Goal: Navigation & Orientation: Find specific page/section

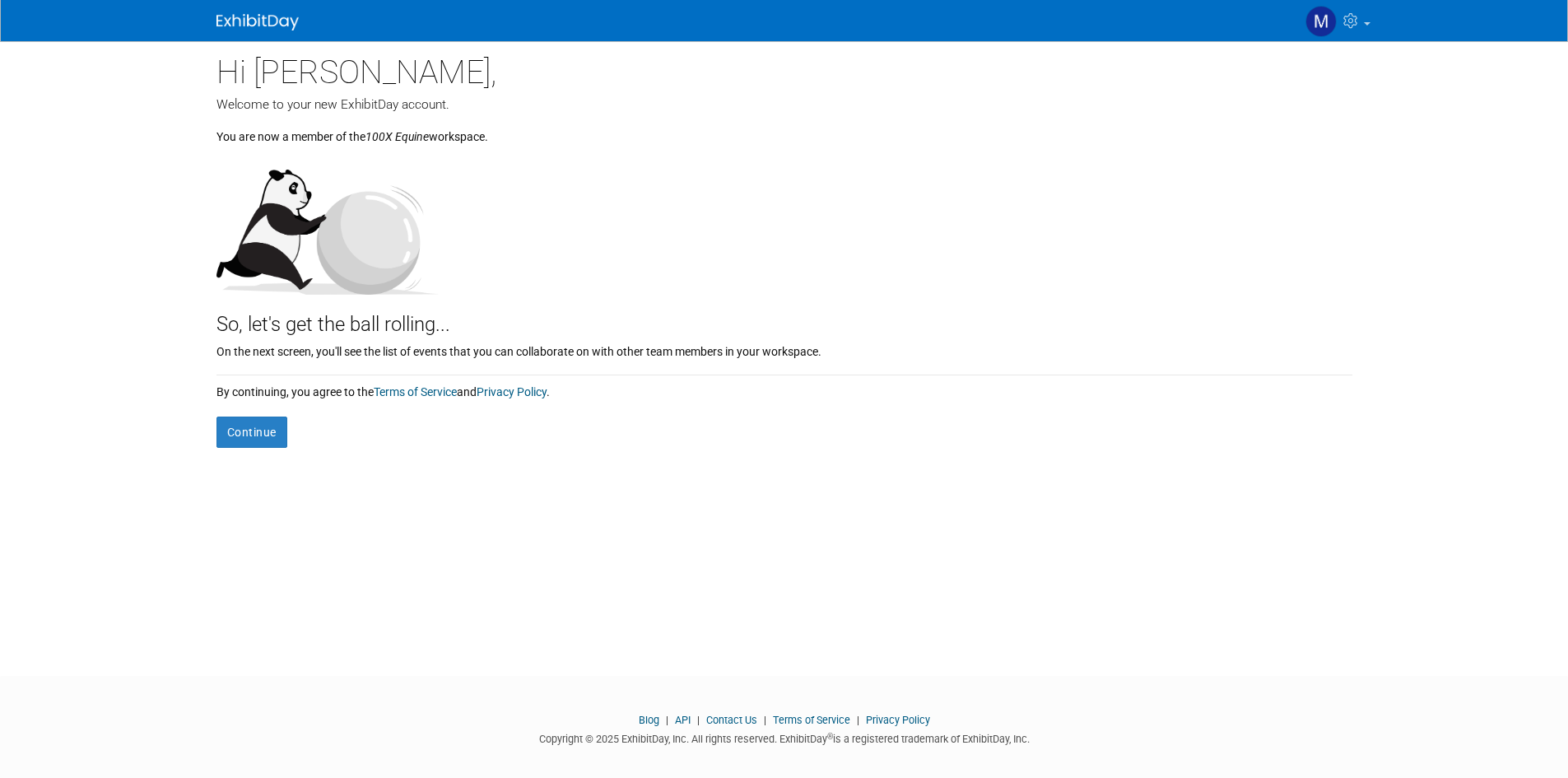
click at [110, 213] on body "Contact us Sign out Hi Mia, Welcome to your new ExhibitDay account. 100X Equine" at bounding box center [784, 389] width 1568 height 778
click at [219, 433] on button "Continue" at bounding box center [252, 432] width 71 height 31
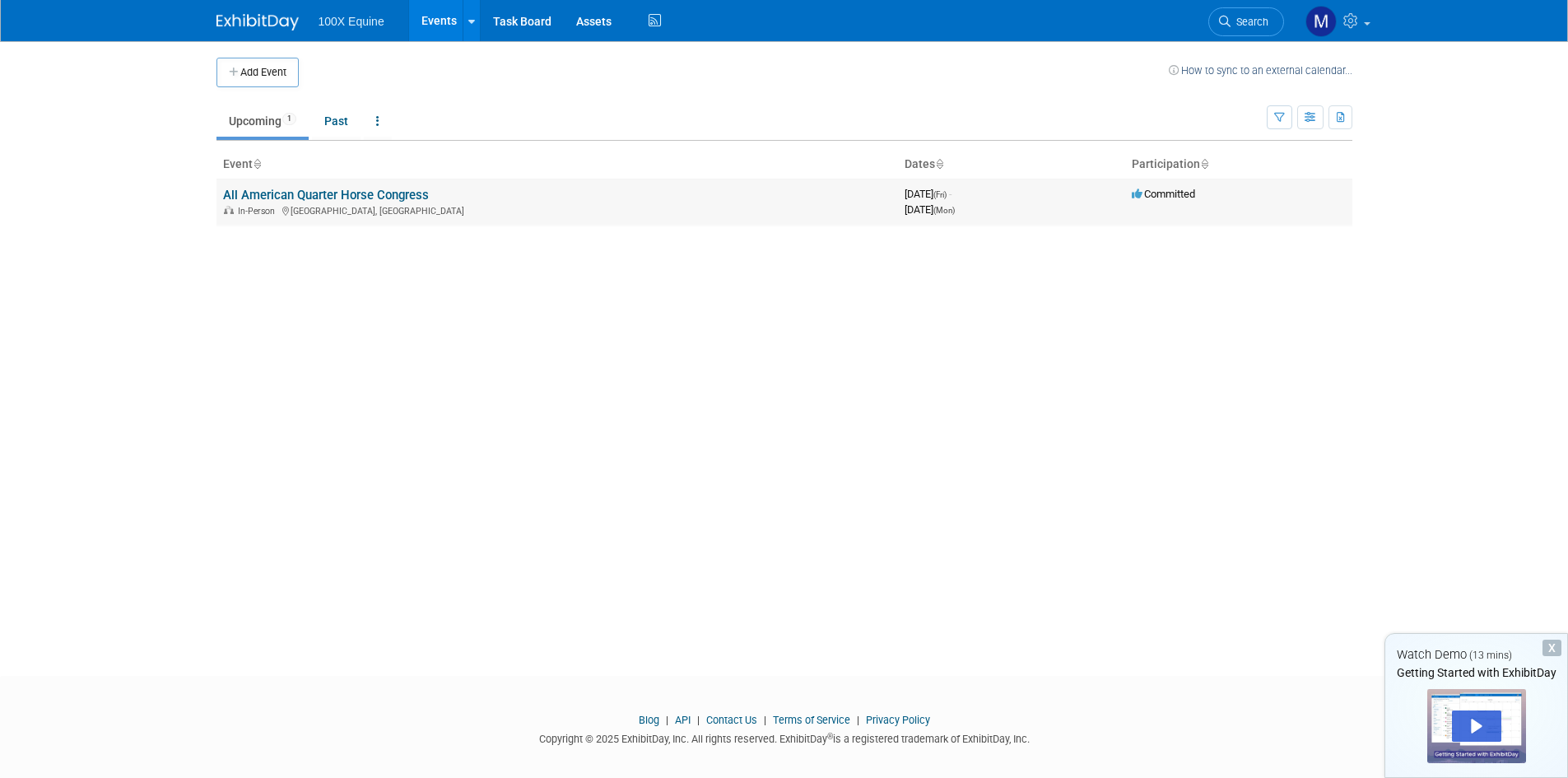
click at [473, 211] on div "In-Person [GEOGRAPHIC_DATA], [GEOGRAPHIC_DATA]" at bounding box center [557, 210] width 669 height 14
click at [256, 198] on link "All American Quarter Horse Congress" at bounding box center [326, 195] width 206 height 15
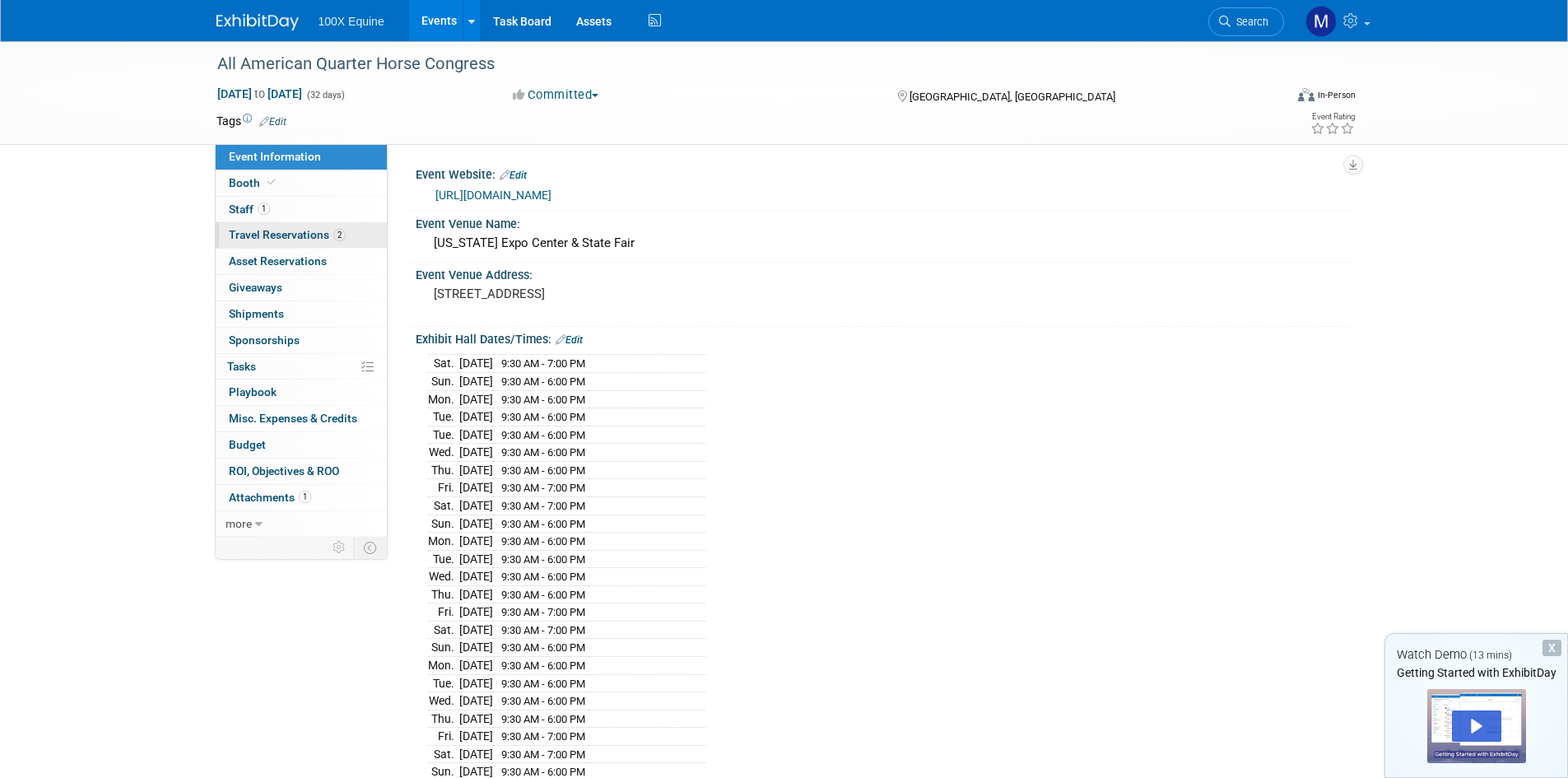
click at [279, 233] on span "Travel Reservations 2" at bounding box center [287, 235] width 117 height 14
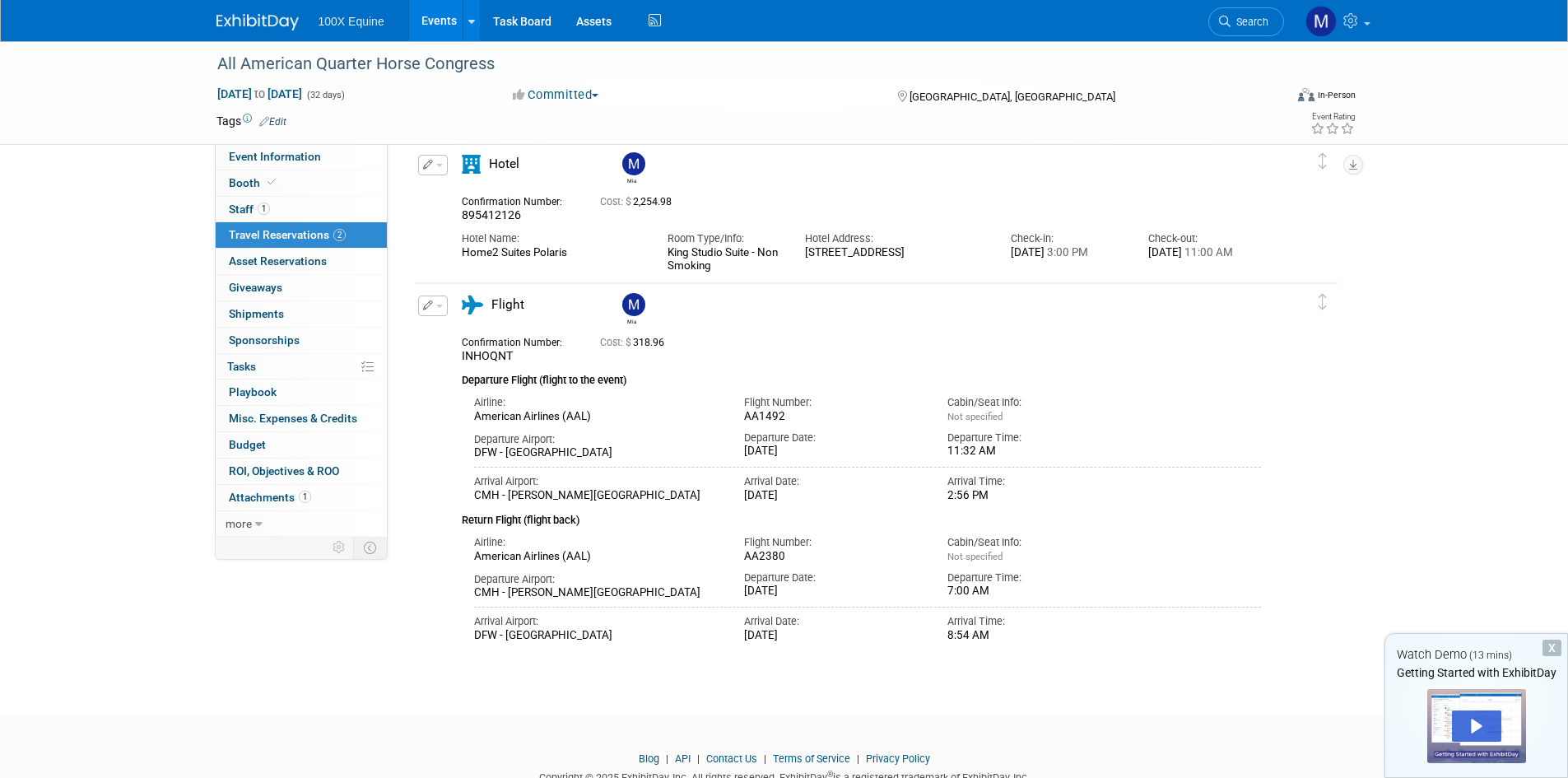
scroll to position [43, 0]
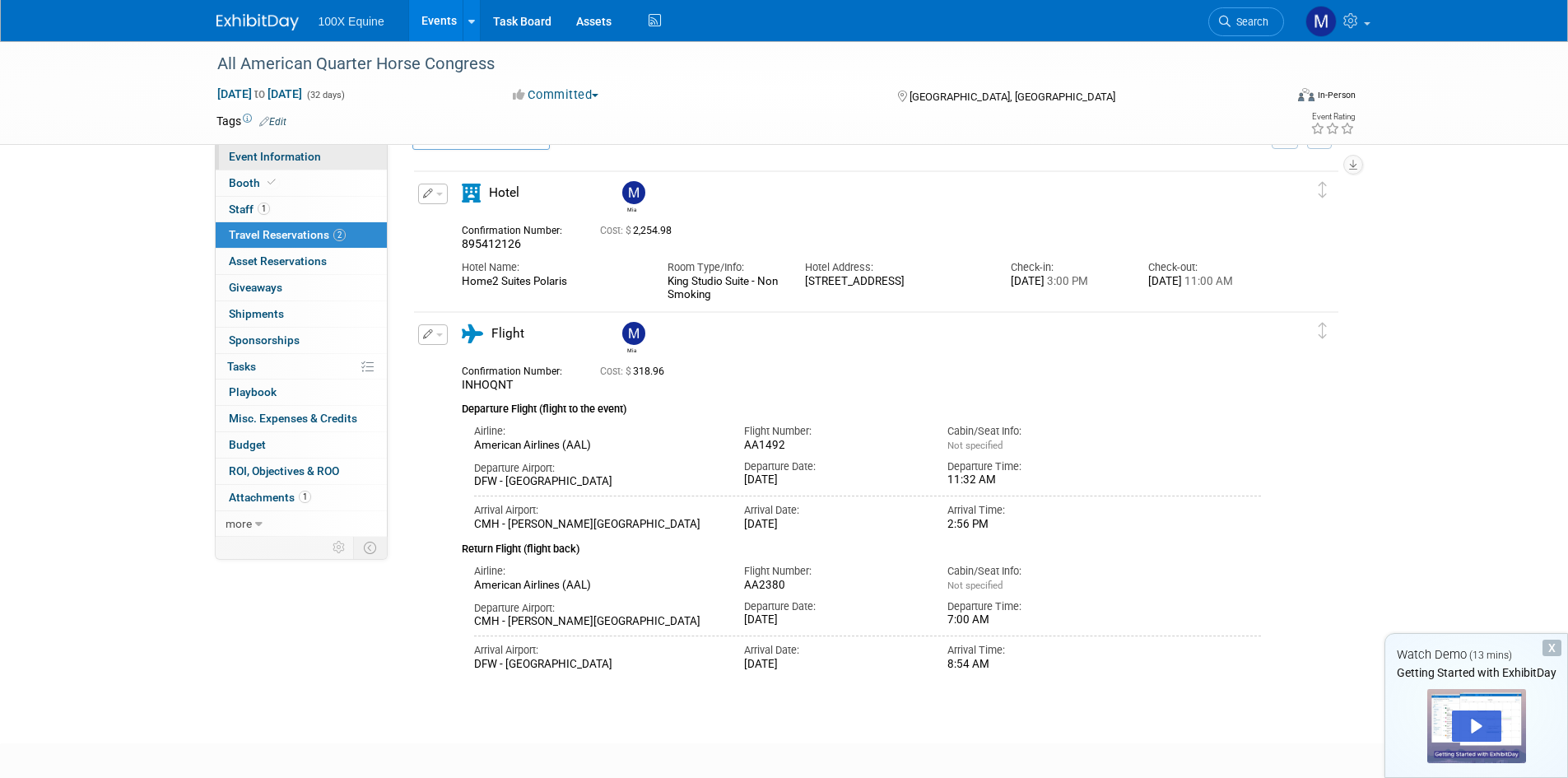
click at [290, 160] on span "Event Information" at bounding box center [274, 156] width 92 height 14
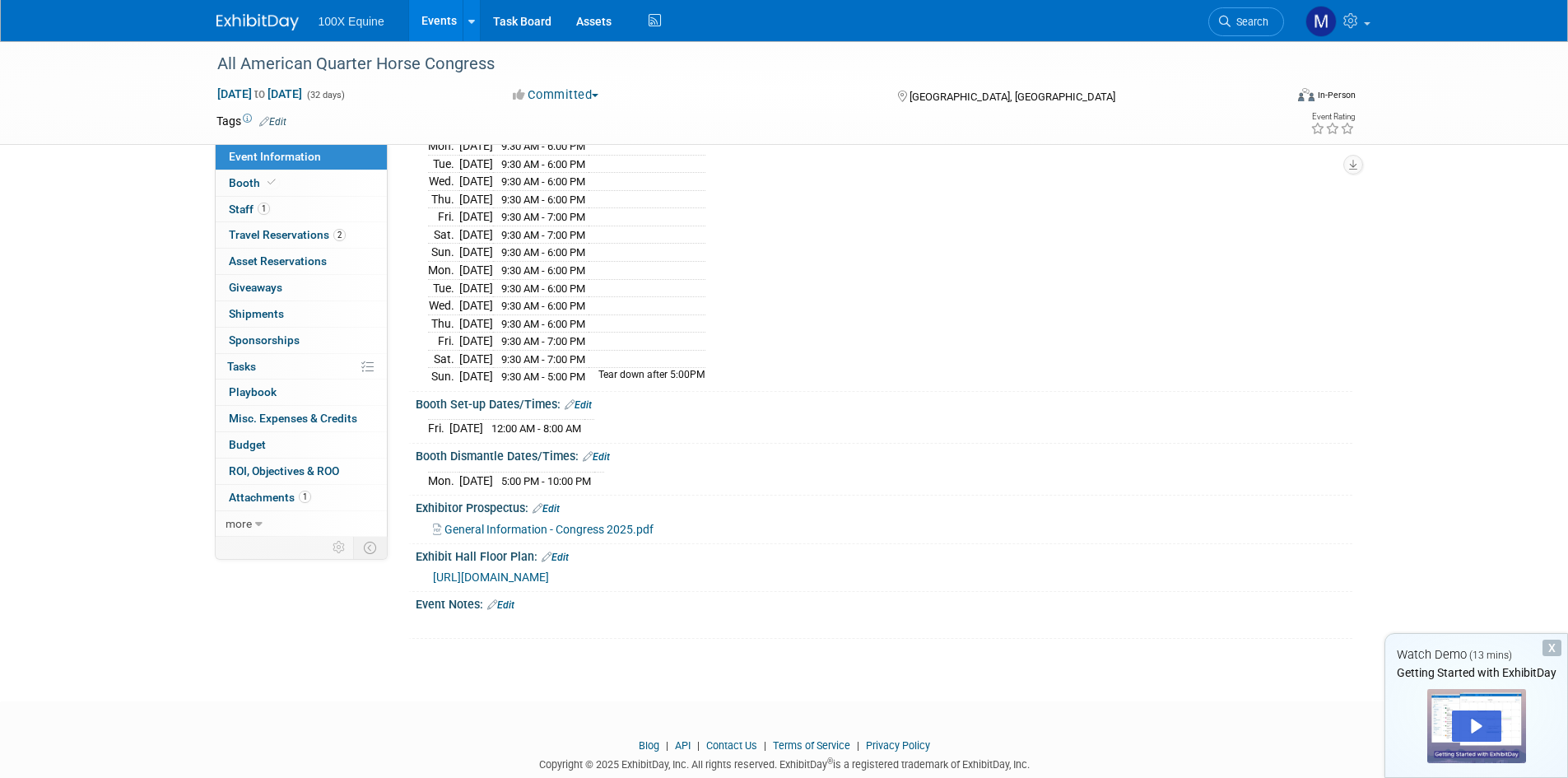
scroll to position [543, 0]
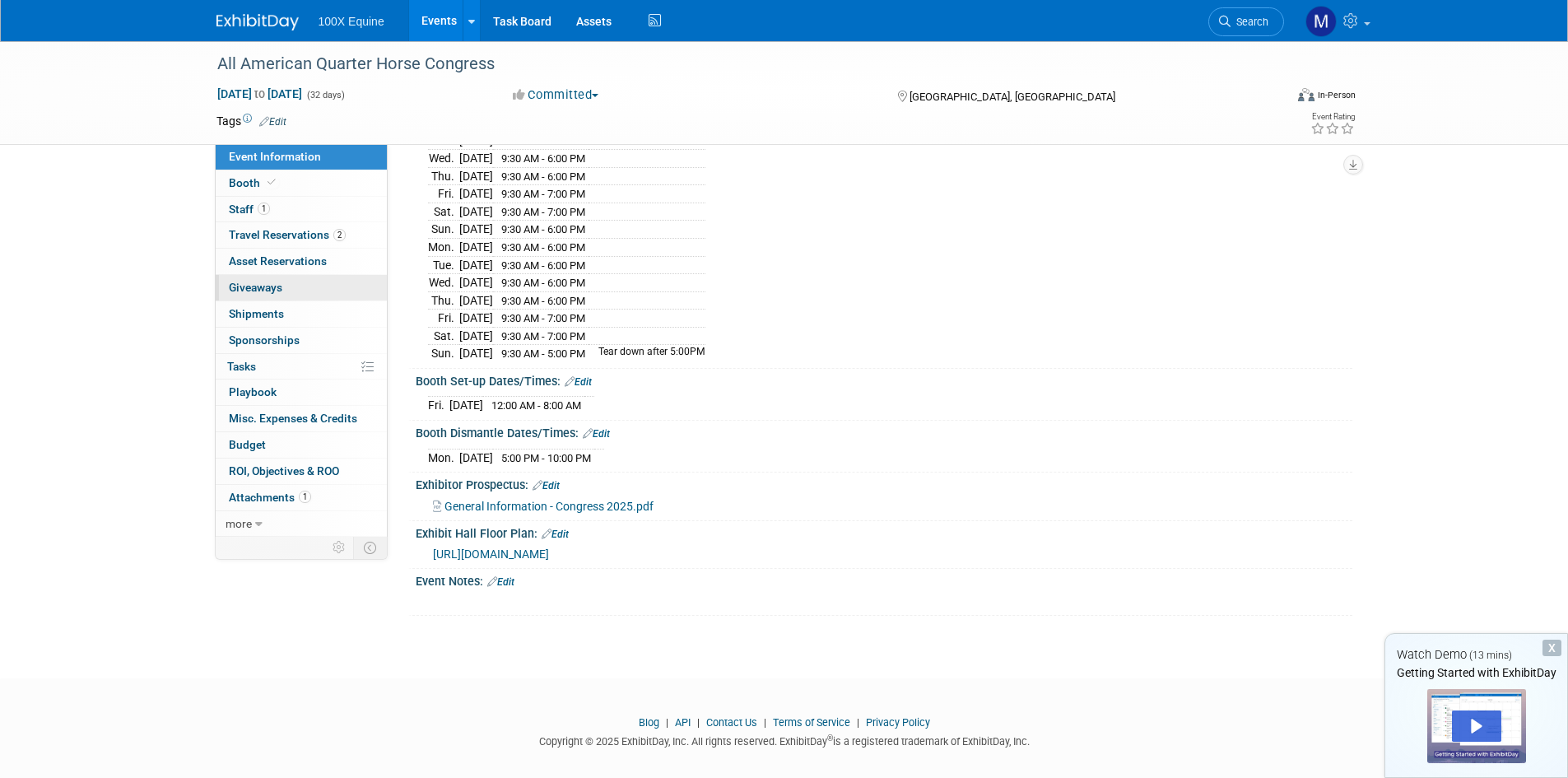
click at [256, 291] on span "Giveaways 0" at bounding box center [255, 287] width 53 height 14
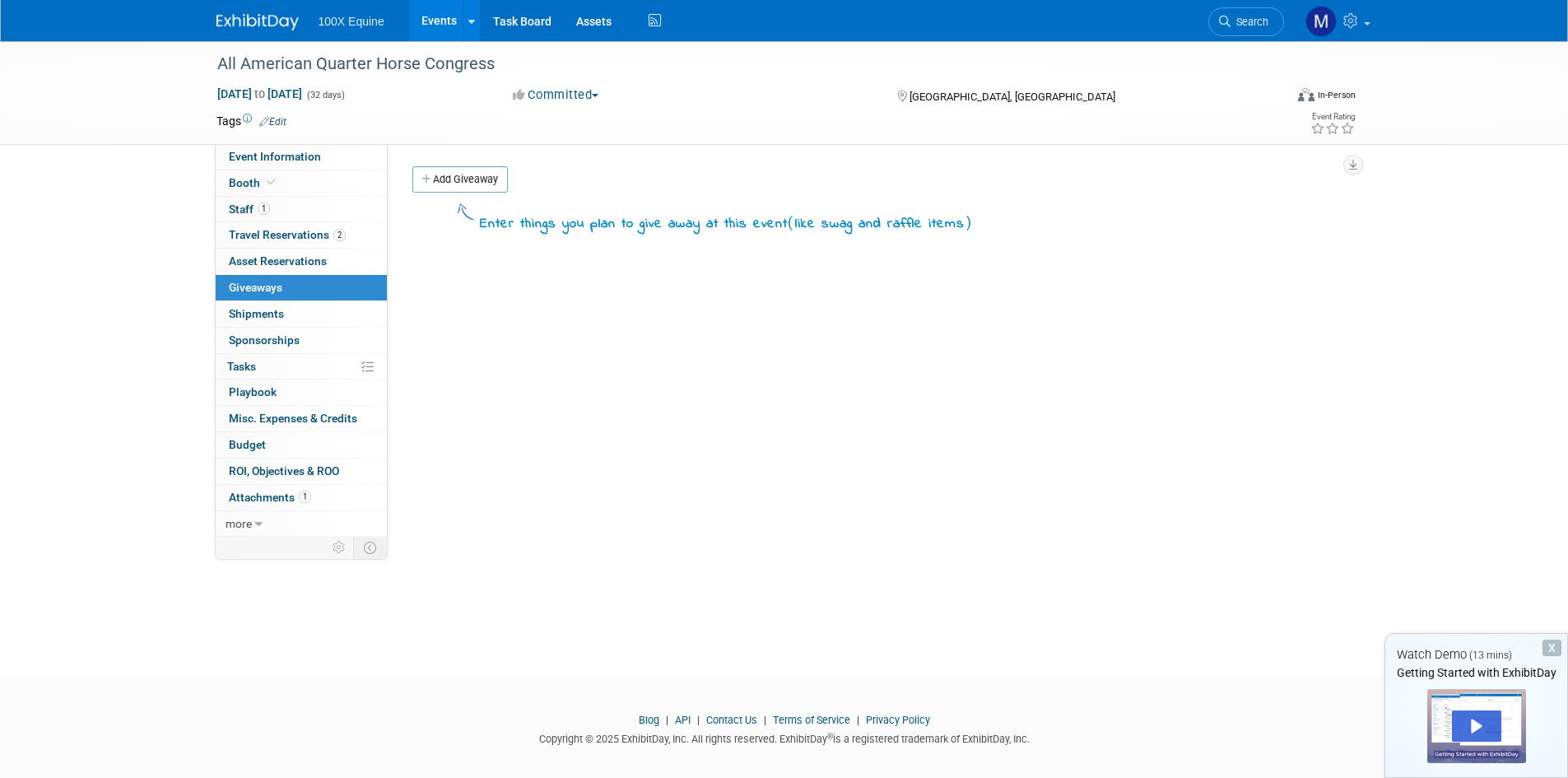
click at [149, 216] on div "All American Quarter Horse Congress Sep 26, 2025 to Oct 27, 2025 (32 days) Sep …" at bounding box center [784, 344] width 1568 height 606
click at [275, 205] on link "1 Staff 1" at bounding box center [301, 209] width 171 height 25
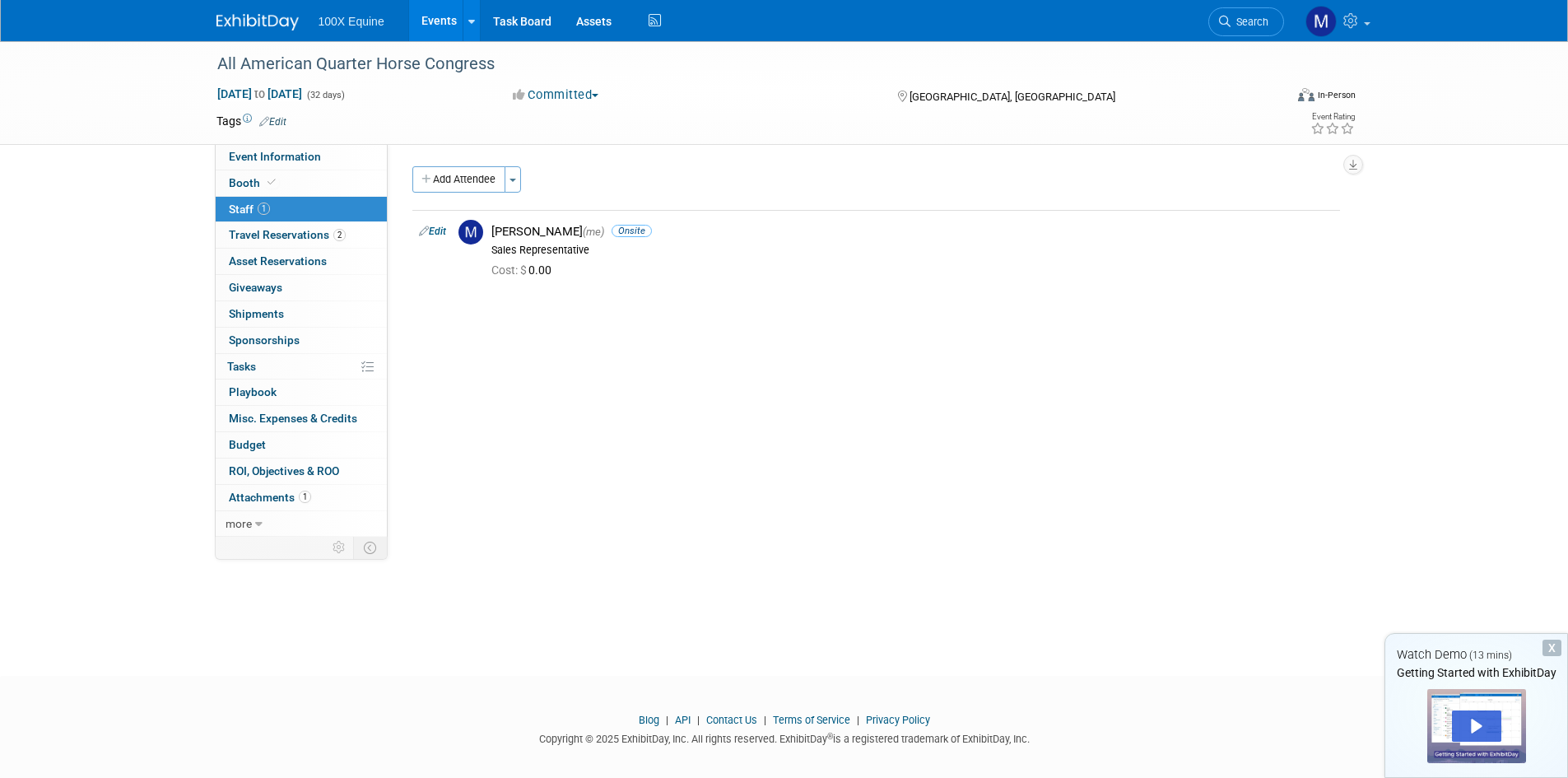
click at [141, 93] on div "All American Quarter Horse Congress Sep 26, 2025 to Oct 27, 2025 (32 days) Sep …" at bounding box center [784, 93] width 1568 height 104
click at [97, 9] on div "100X Equine Events Add Event Bulk Upload Events Shareable Event Boards Recently…" at bounding box center [784, 21] width 1568 height 42
click at [103, 21] on div "100X Equine Events Add Event Bulk Upload Events Shareable Event Boards Recently…" at bounding box center [784, 21] width 1568 height 42
click at [247, 238] on span "Travel Reservations 2" at bounding box center [287, 235] width 117 height 14
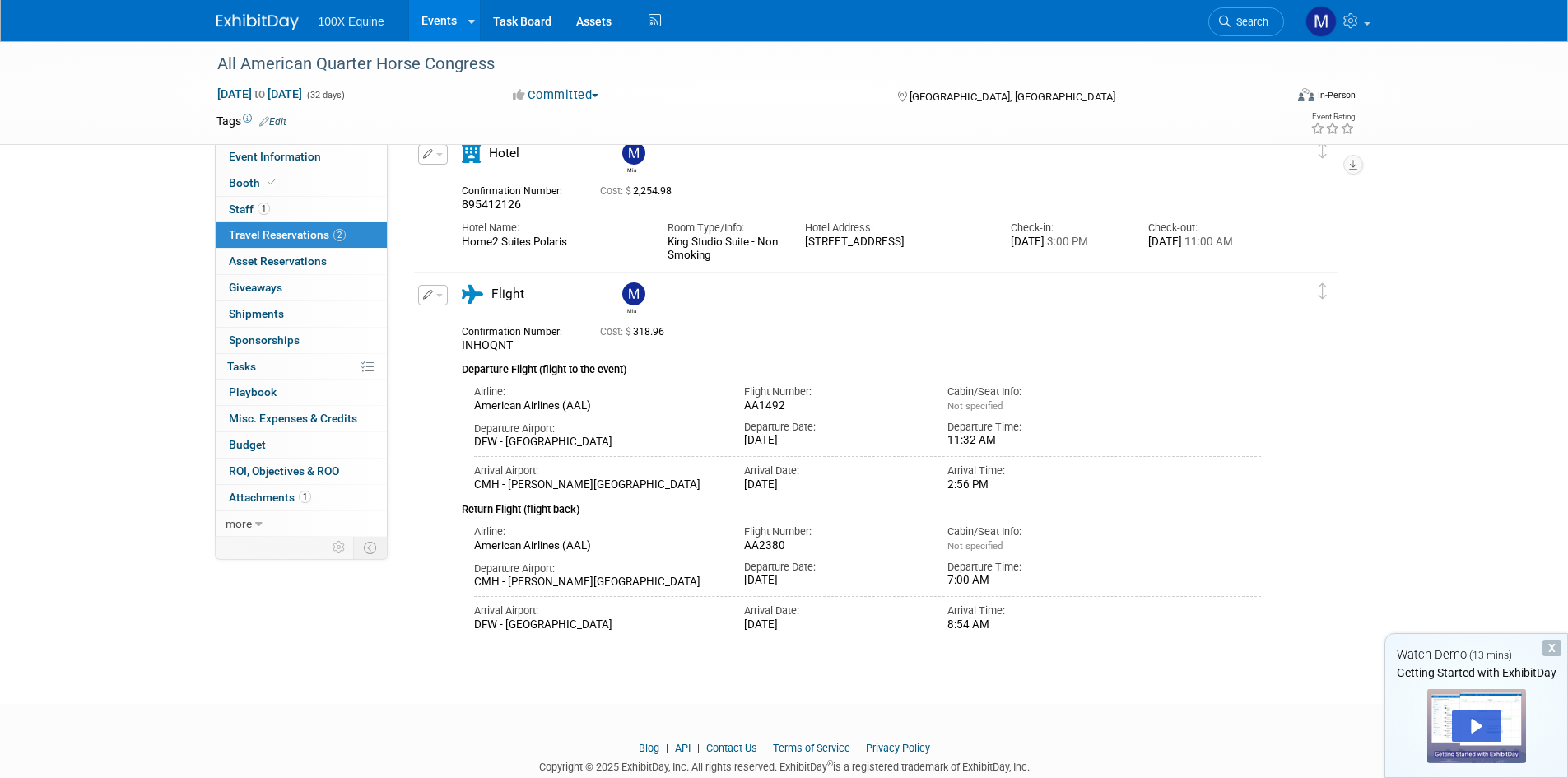
scroll to position [125, 0]
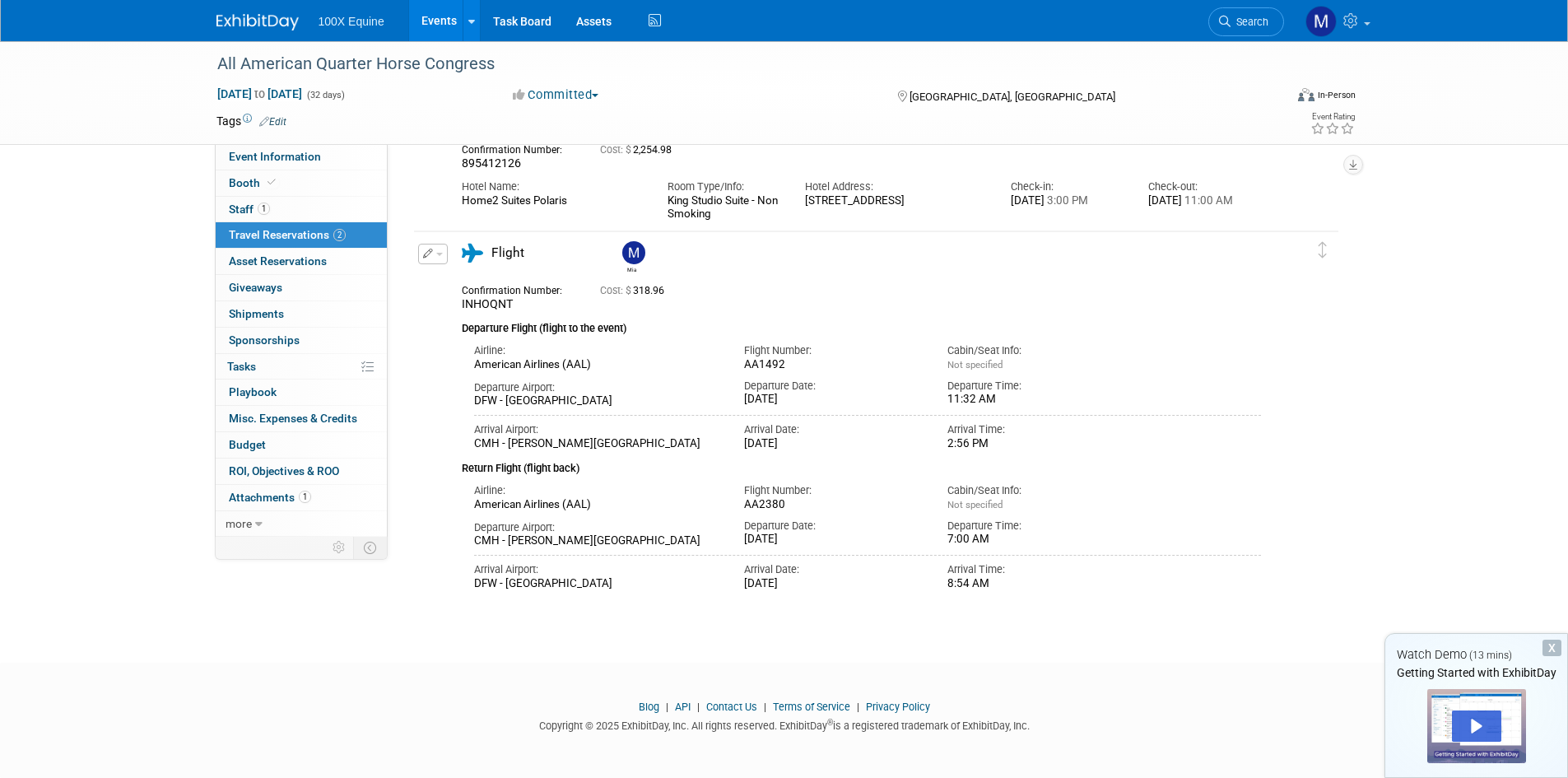
click at [67, 98] on div "All American Quarter Horse Congress Sep 26, 2025 to Oct 27, 2025 (32 days) Sep …" at bounding box center [784, 93] width 1568 height 104
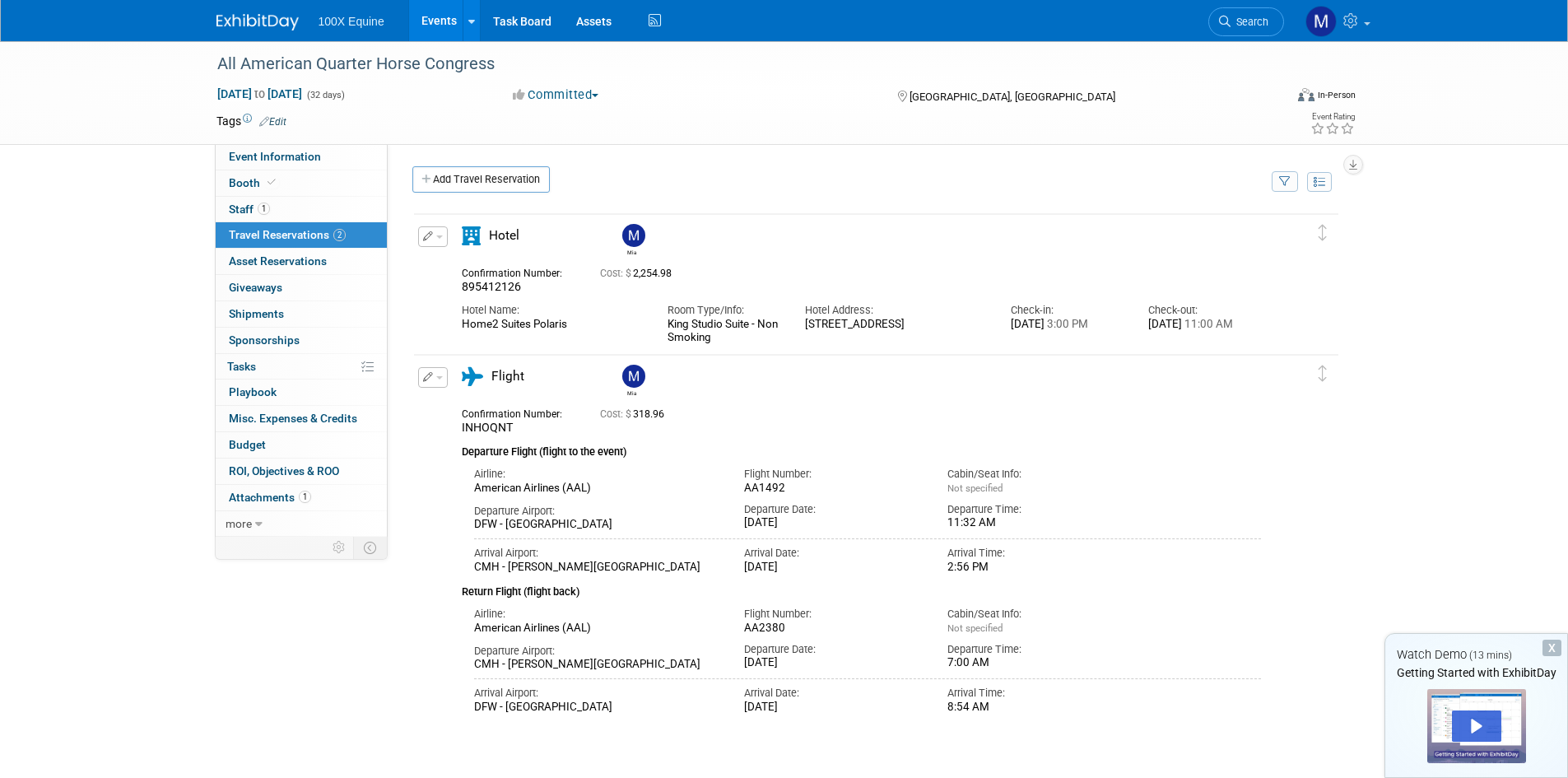
scroll to position [83, 0]
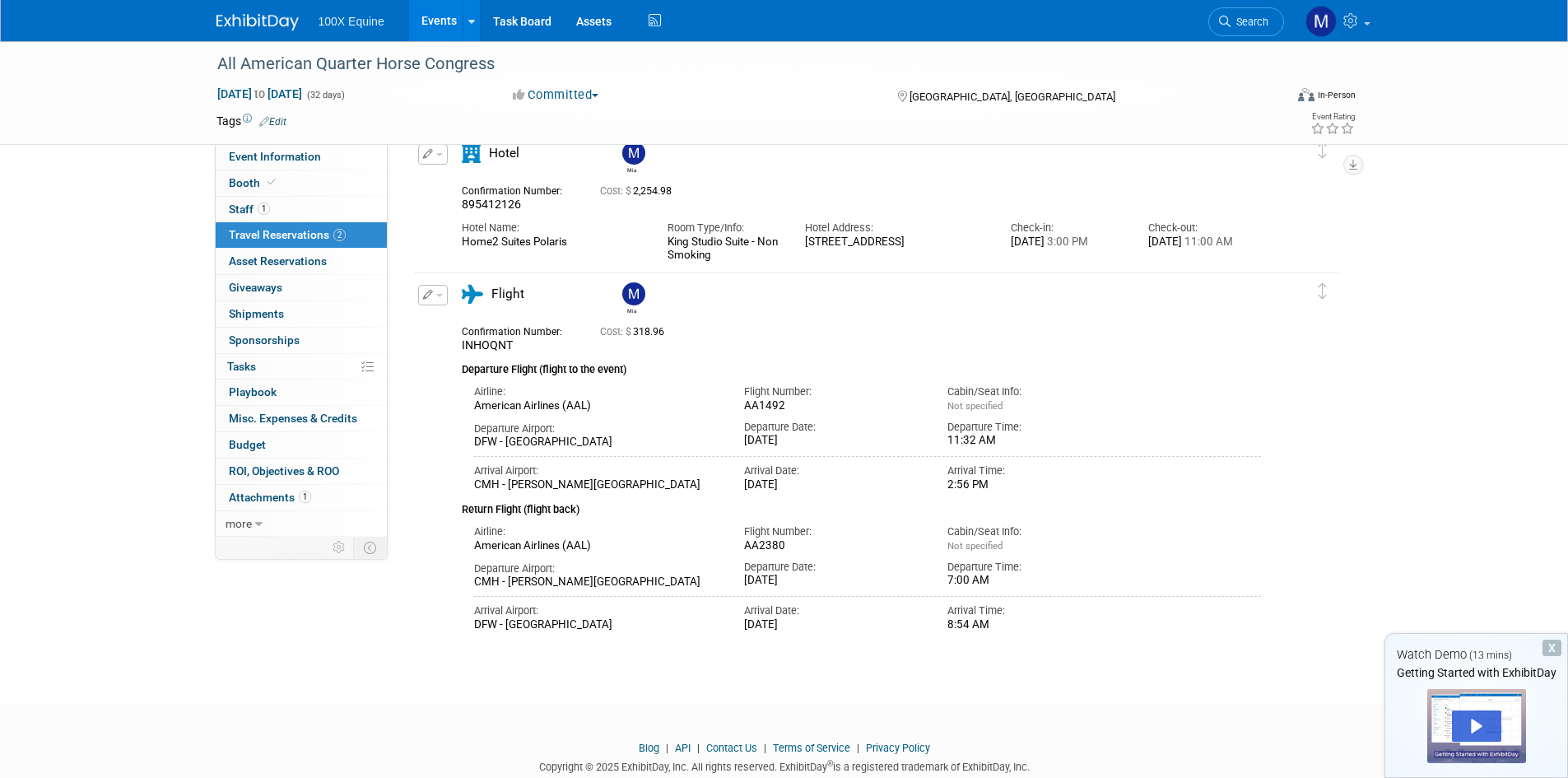
click at [122, 245] on div "All American Quarter Horse Congress Sep 26, 2025 to Oct 27, 2025 (32 days) Sep …" at bounding box center [784, 316] width 1568 height 715
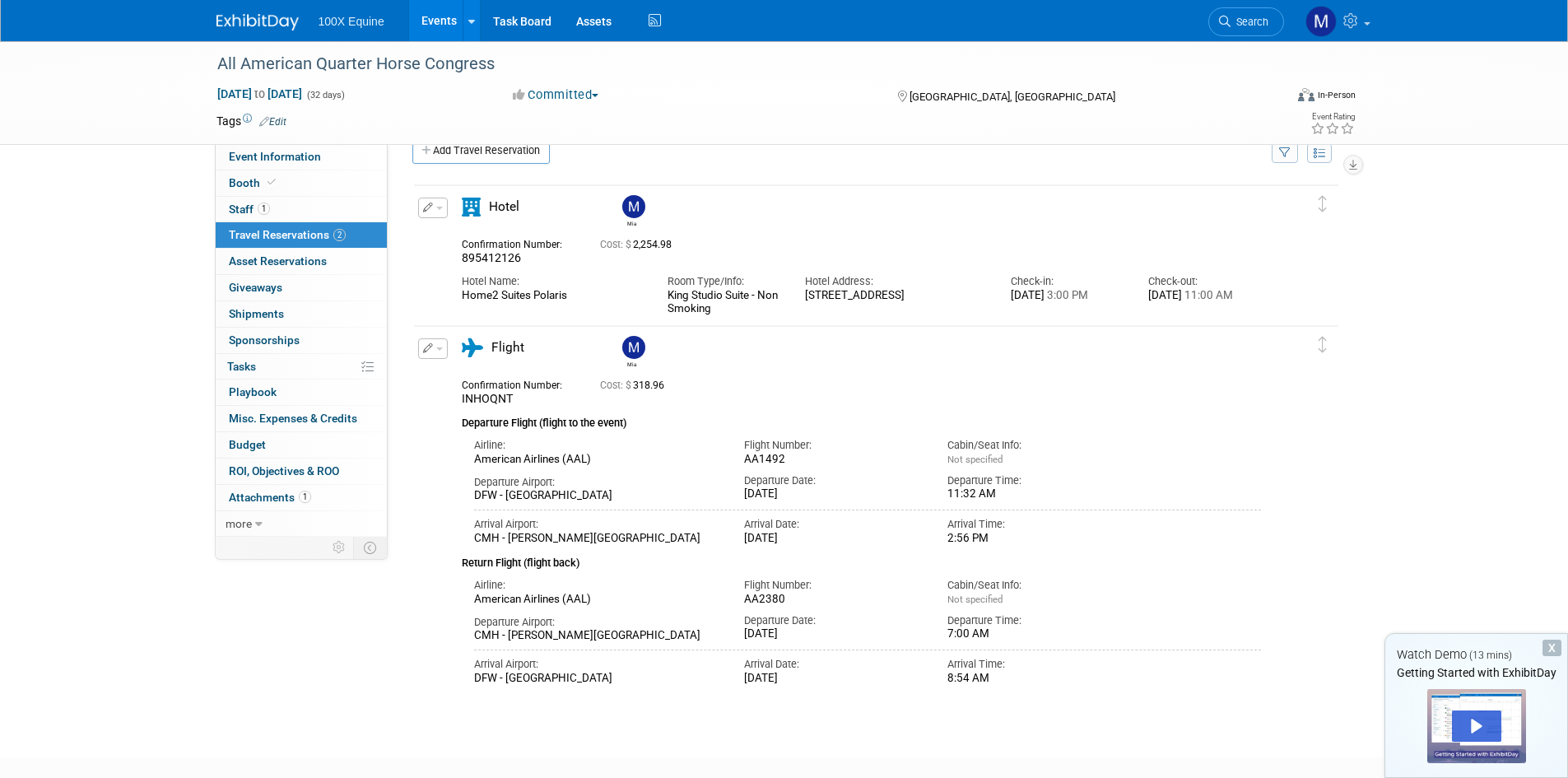
scroll to position [0, 0]
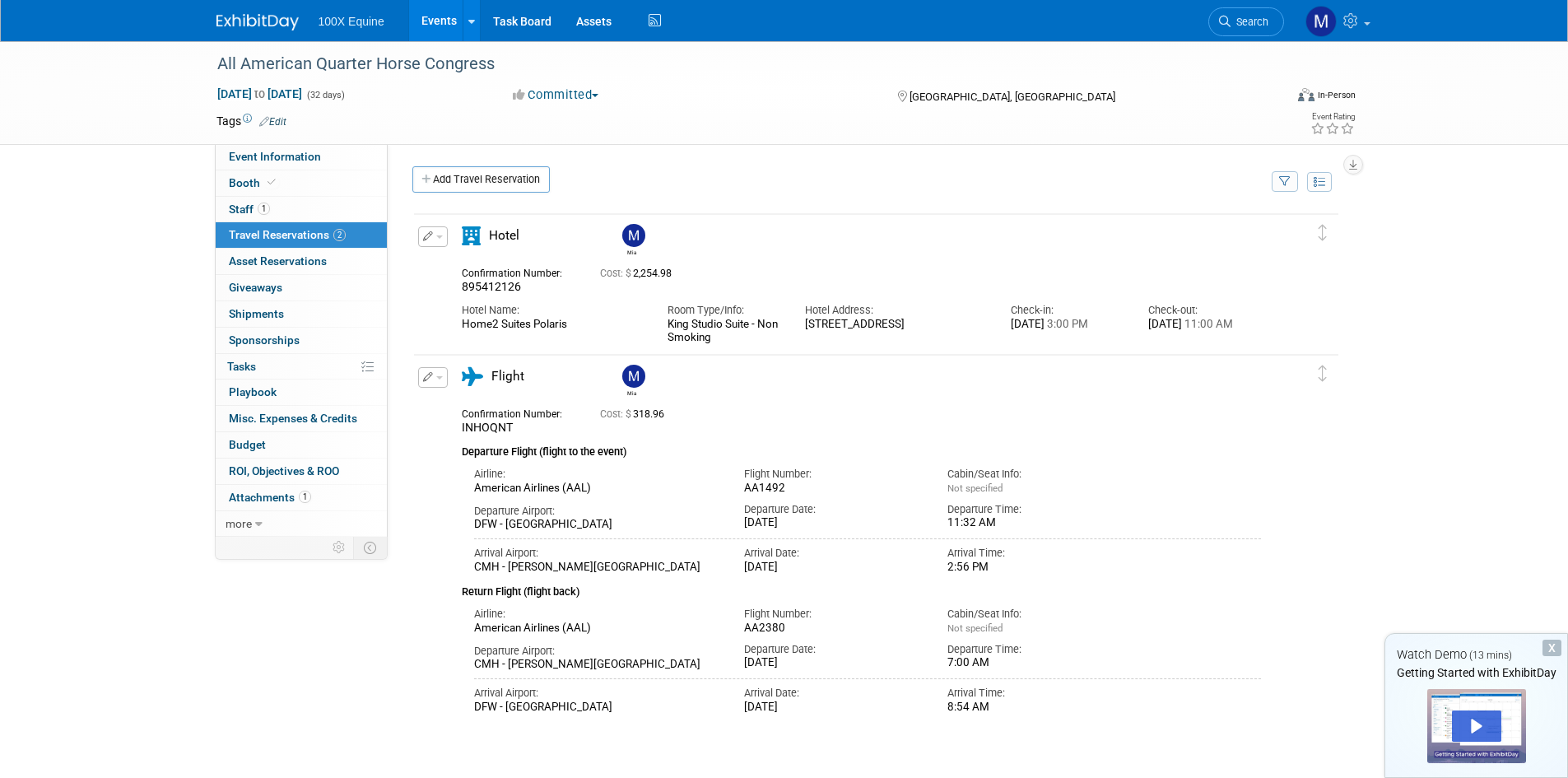
click at [133, 318] on div "All American Quarter Horse Congress Sep 26, 2025 to Oct 27, 2025 (32 days) Sep …" at bounding box center [784, 399] width 1568 height 715
click at [267, 212] on span "1" at bounding box center [263, 209] width 13 height 13
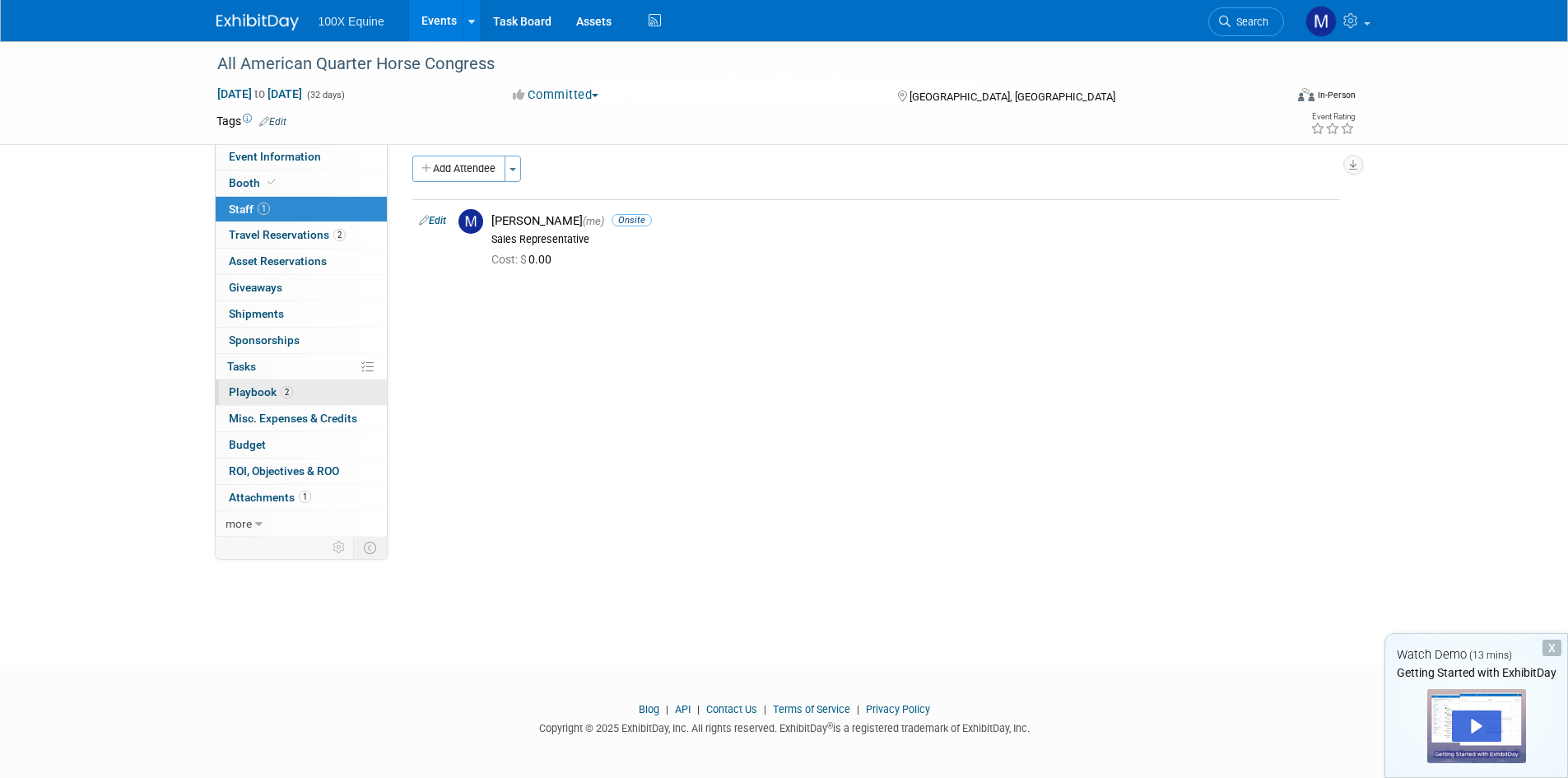
scroll to position [14, 0]
click at [259, 394] on span "Playbook 2" at bounding box center [261, 392] width 64 height 14
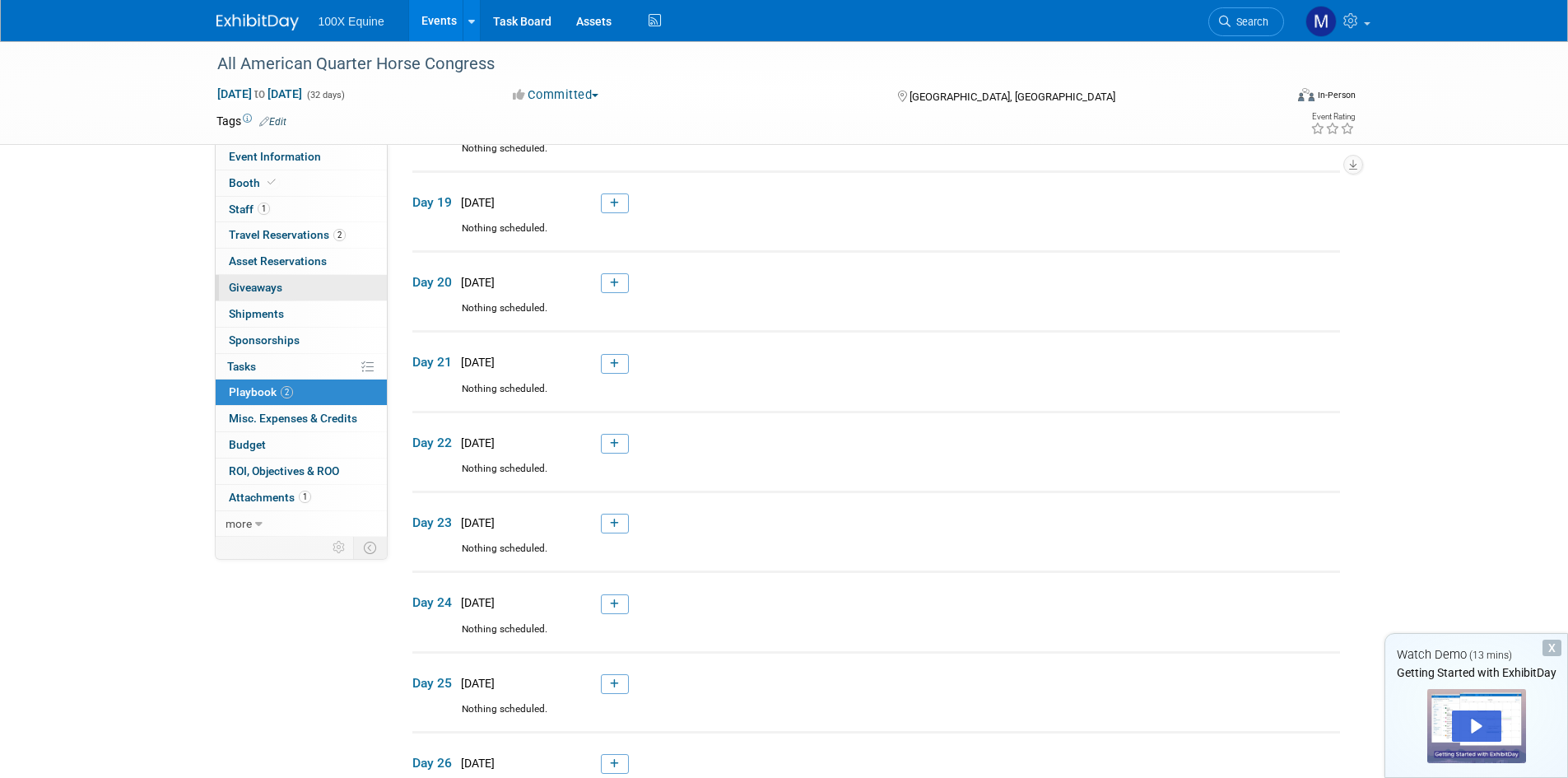
scroll to position [1467, 0]
click at [279, 233] on span "Travel Reservations 2" at bounding box center [287, 235] width 117 height 14
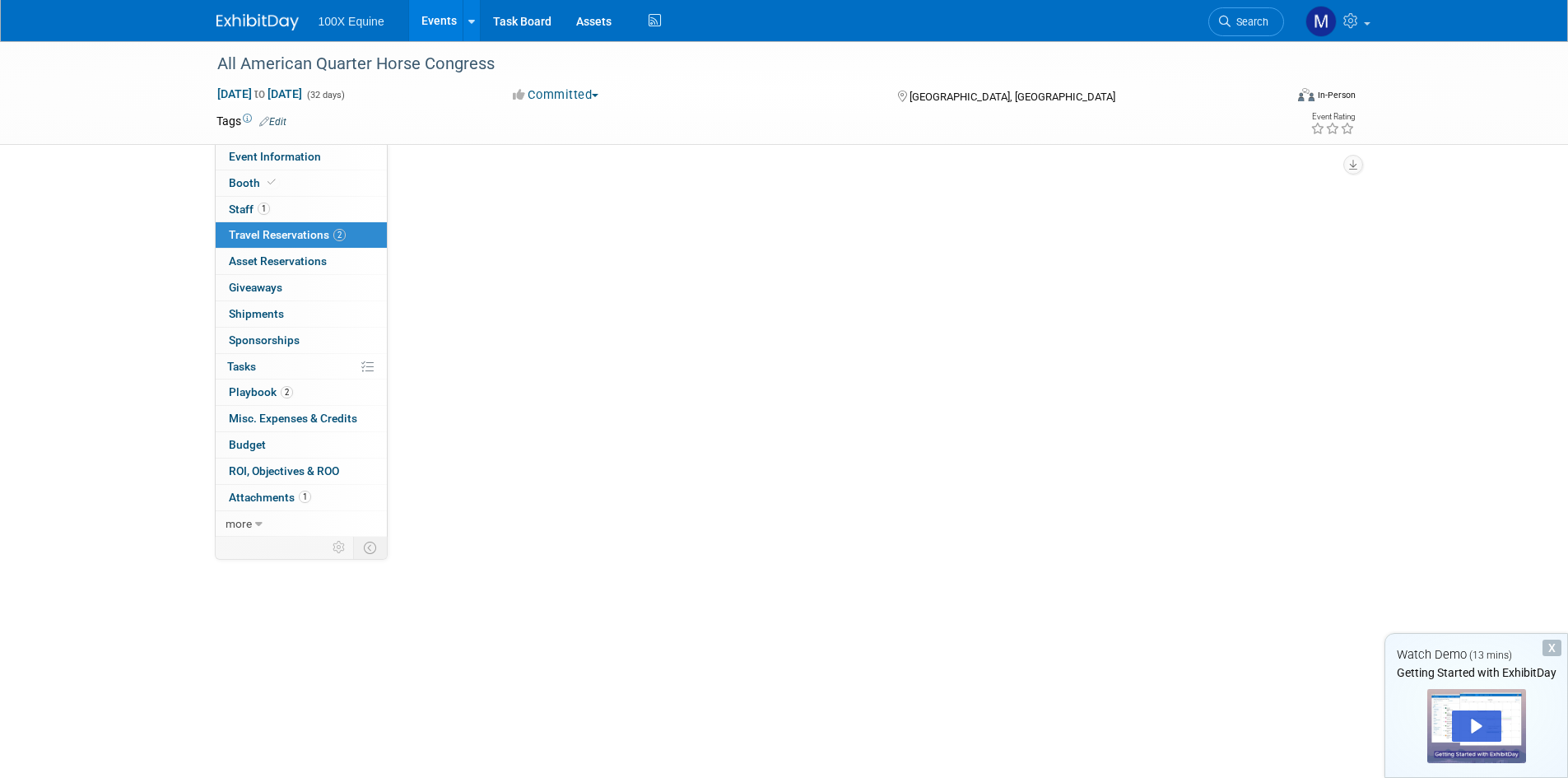
scroll to position [0, 0]
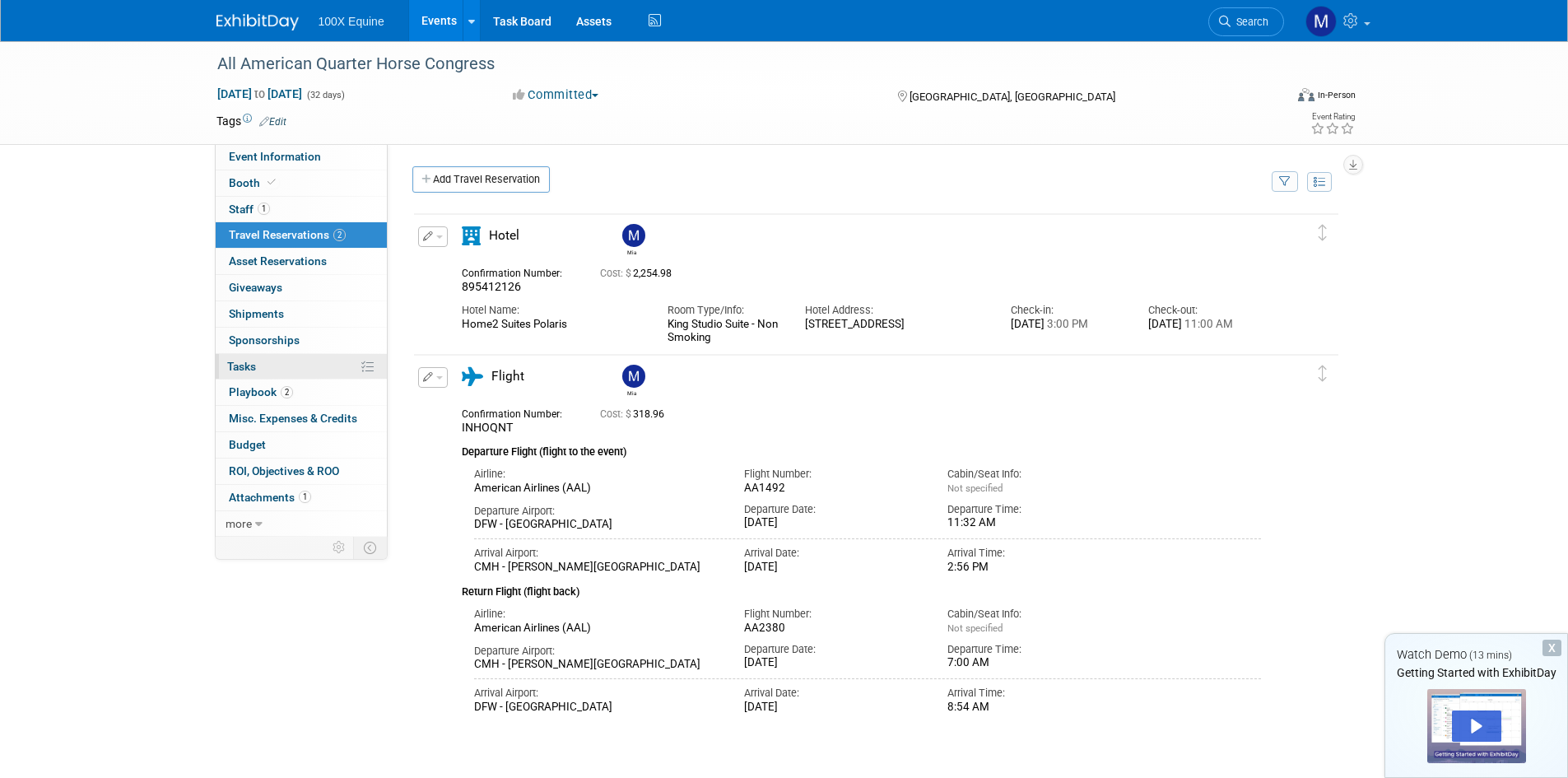
click at [280, 374] on link "0% Tasks 0%" at bounding box center [301, 367] width 171 height 25
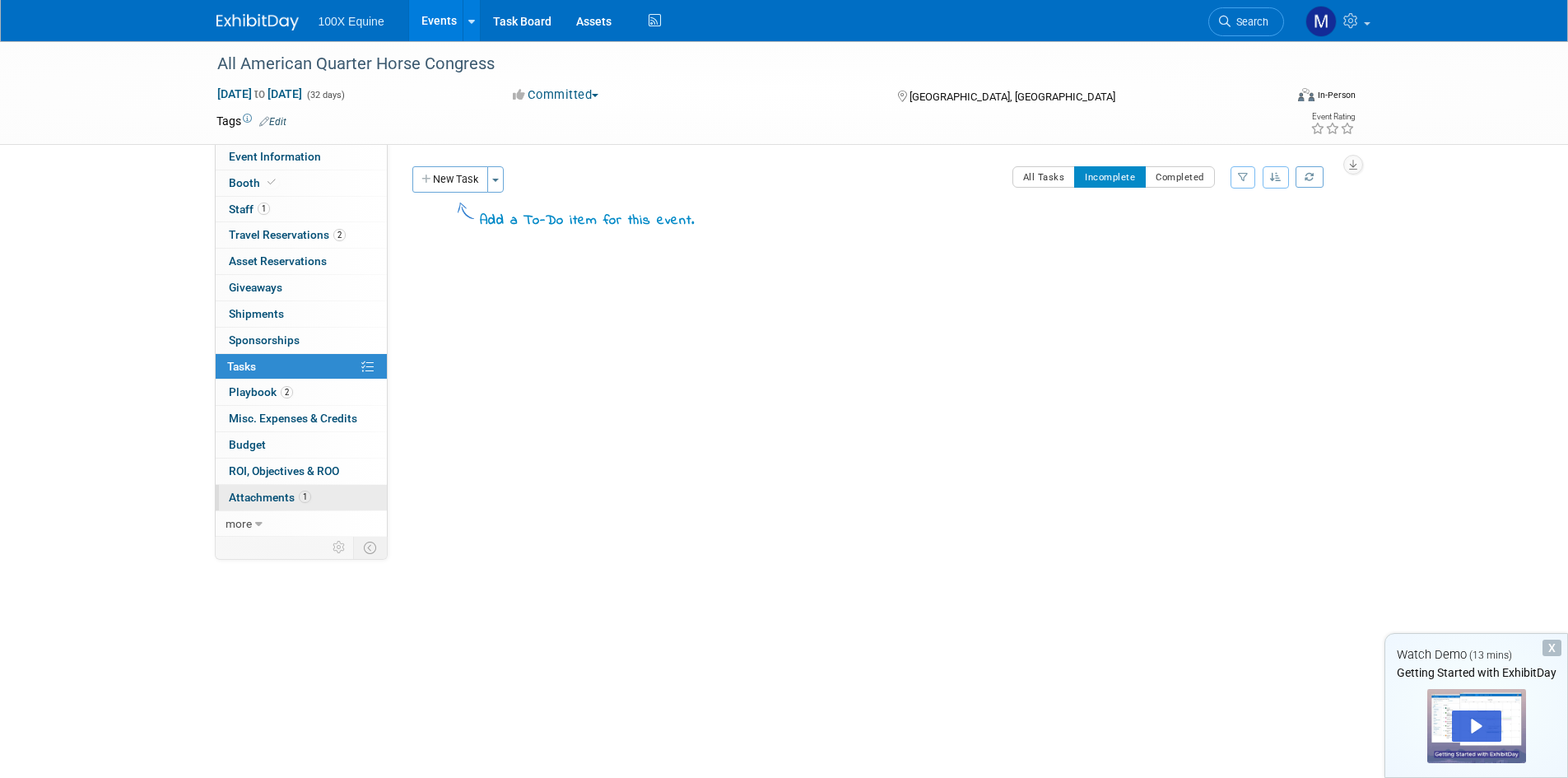
click at [266, 494] on span "Attachments 1" at bounding box center [270, 498] width 83 height 14
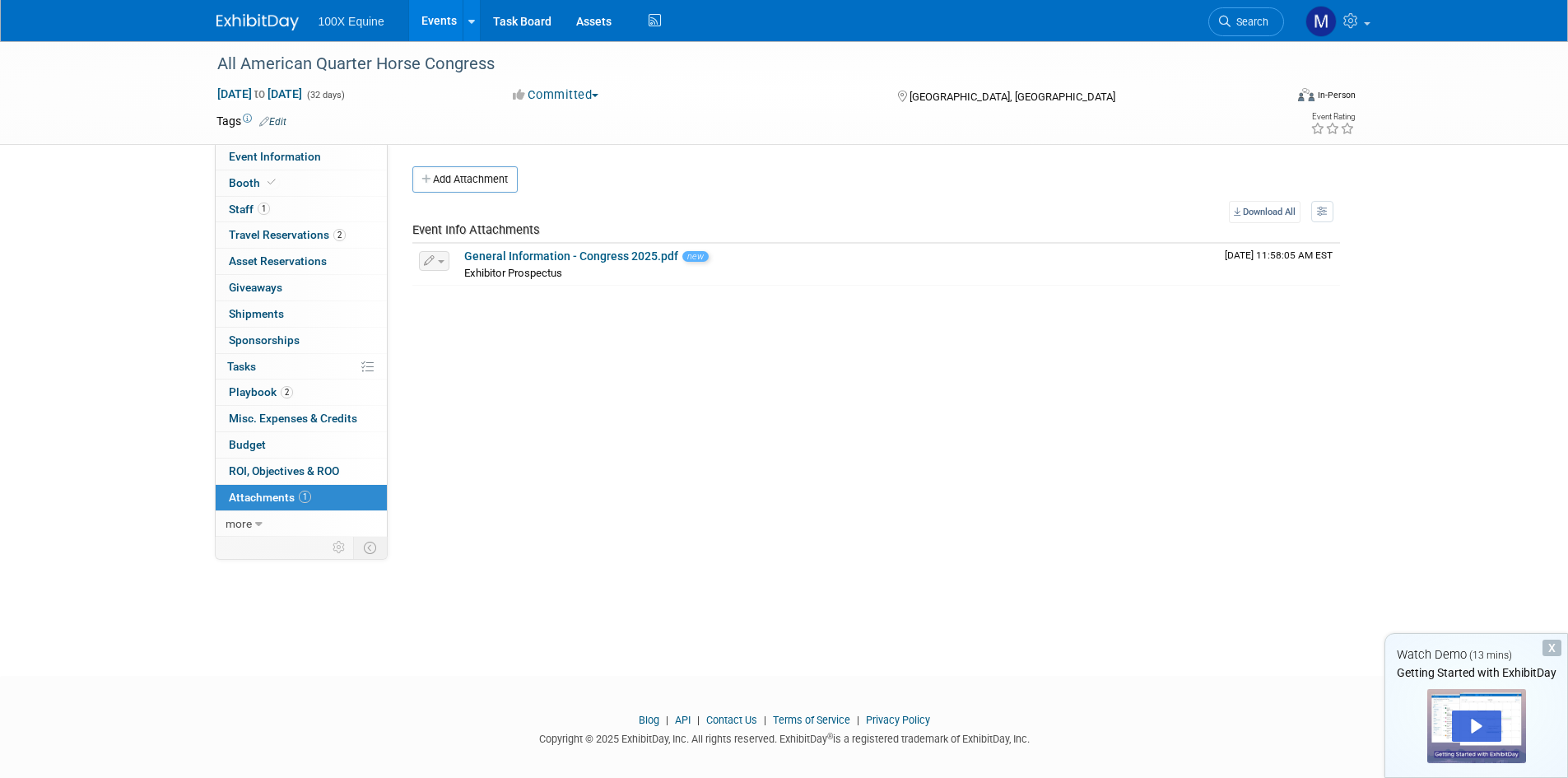
click at [347, 27] on span "100X Equine" at bounding box center [351, 22] width 66 height 14
click at [531, 21] on link "Task Board" at bounding box center [522, 20] width 83 height 41
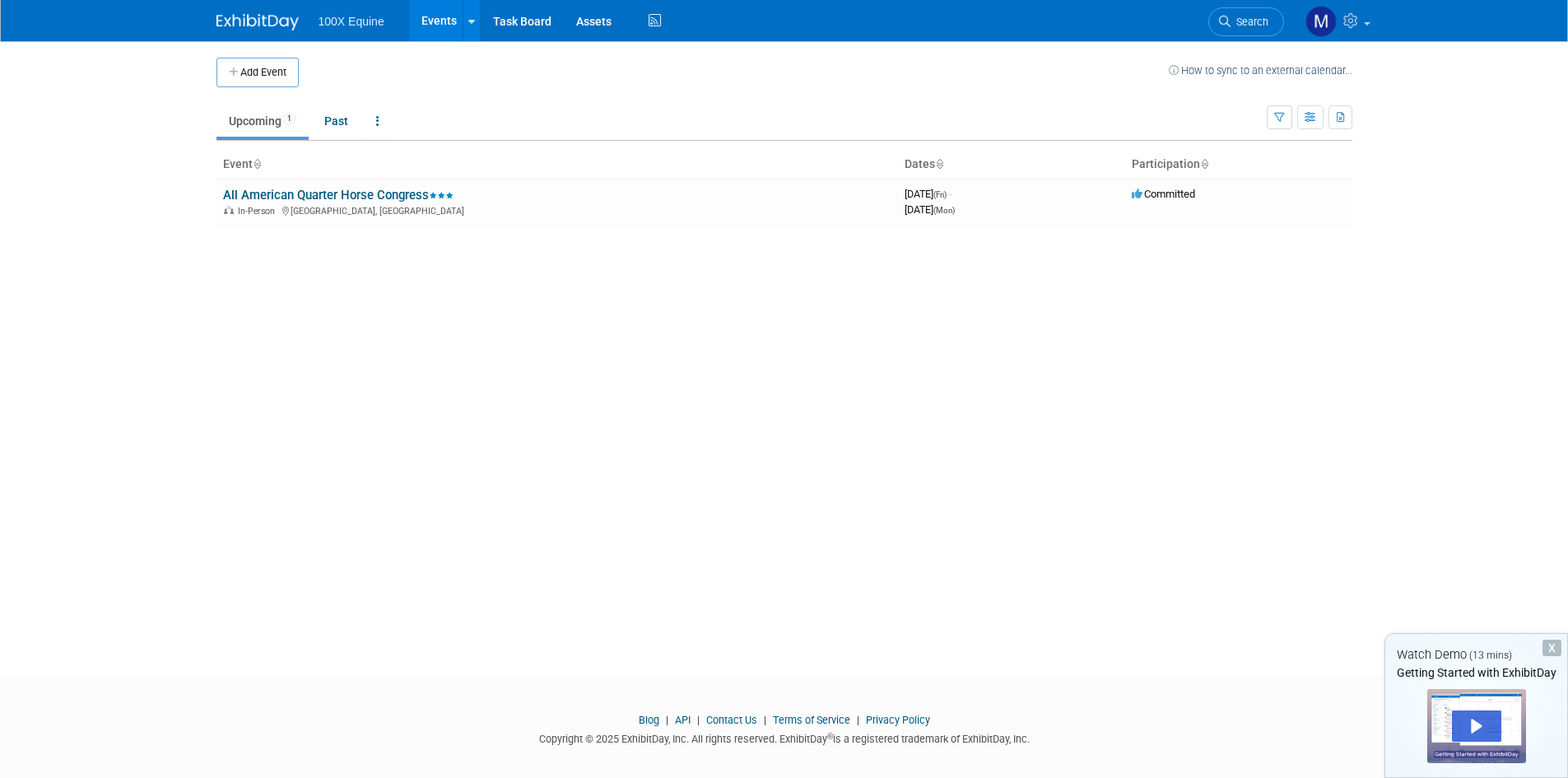
click at [78, 243] on body "100X Equine Events Add Event Bulk Upload Events Shareable Event Boards Recently…" at bounding box center [784, 389] width 1568 height 778
click at [333, 196] on link "All American Quarter Horse Congress" at bounding box center [338, 195] width 231 height 15
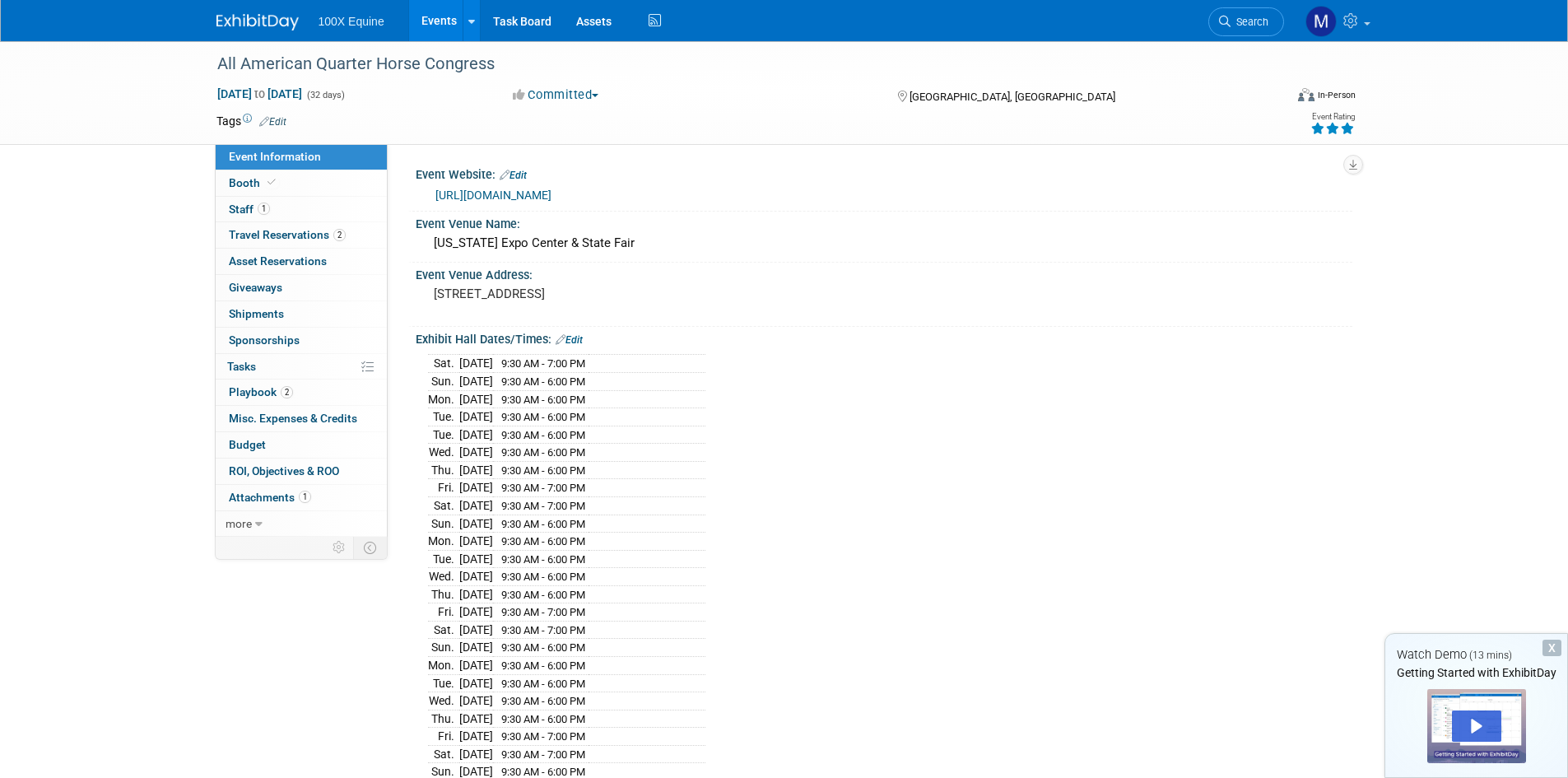
click at [855, 400] on div "[DATE] 9:30 AM - 7:00 PM [DATE] 9:30 AM - 6:00 PM [DATE] 9:30 AM - 6:00 PM [DAT…" at bounding box center [884, 627] width 912 height 554
click at [257, 338] on span "Sponsorships 0" at bounding box center [264, 340] width 71 height 14
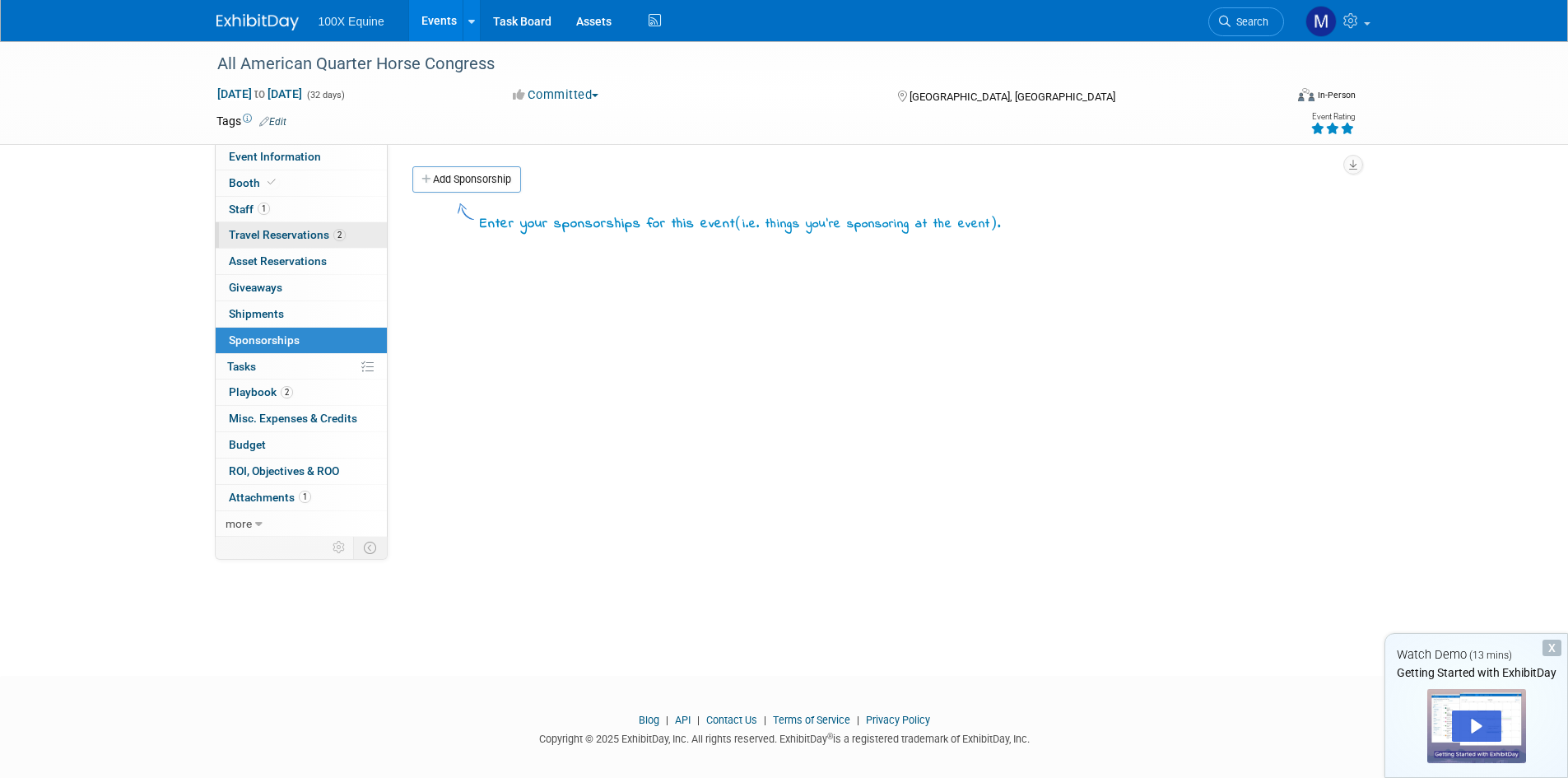
click at [304, 238] on span "Travel Reservations 2" at bounding box center [287, 235] width 117 height 14
